Goal: Check status: Check status

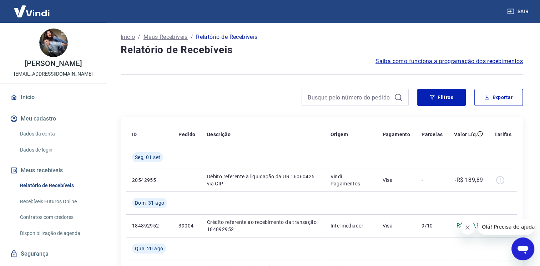
click at [469, 231] on button "Fechar mensagem da empresa" at bounding box center [468, 228] width 14 height 14
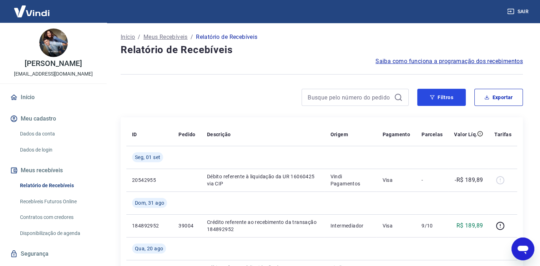
click at [445, 94] on button "Filtros" at bounding box center [441, 97] width 49 height 17
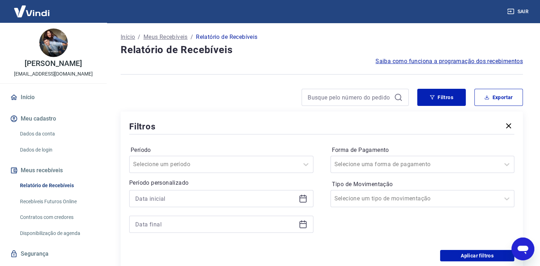
click at [301, 201] on icon at bounding box center [303, 199] width 9 height 9
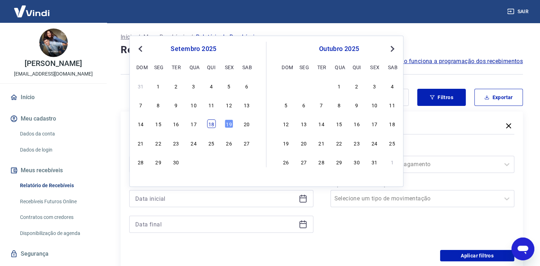
click at [213, 124] on div "18" at bounding box center [211, 124] width 9 height 9
type input "[DATE]"
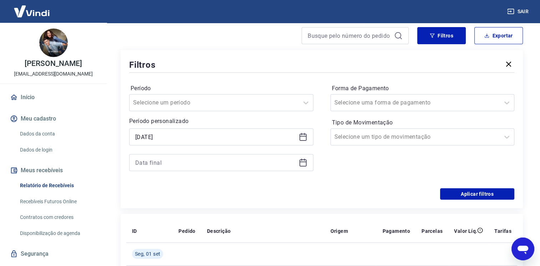
scroll to position [71, 0]
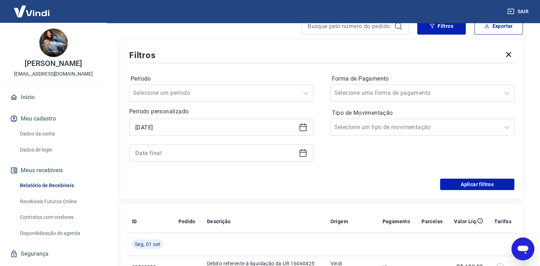
click at [300, 157] on icon at bounding box center [303, 153] width 7 height 7
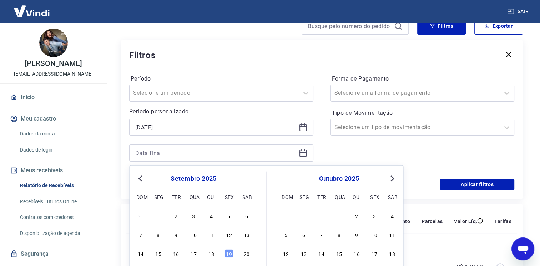
drag, startPoint x: 227, startPoint y: 253, endPoint x: 179, endPoint y: 203, distance: 69.5
click at [227, 253] on div "19" at bounding box center [229, 254] width 9 height 9
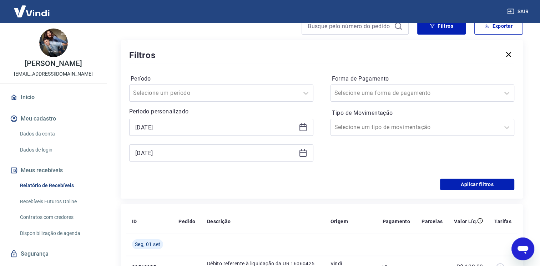
type input "[DATE]"
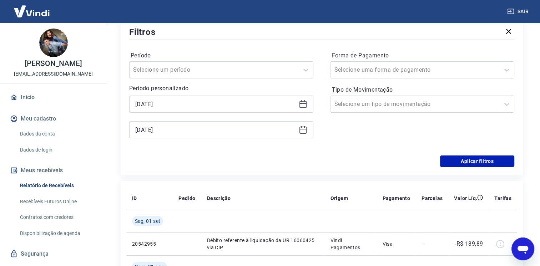
scroll to position [107, 0]
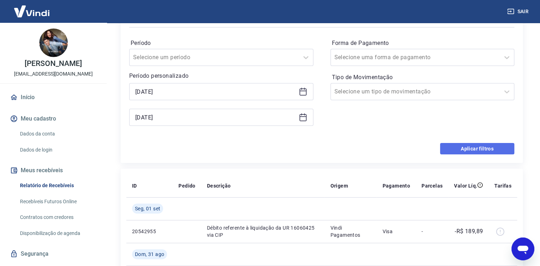
click at [453, 148] on button "Aplicar filtros" at bounding box center [477, 148] width 74 height 11
